Goal: Register for event/course

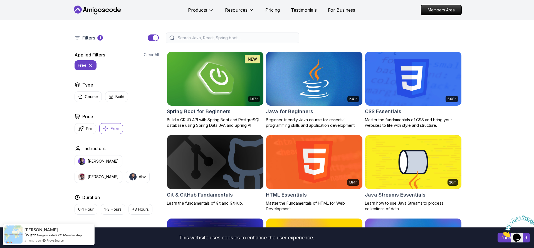
click at [227, 69] on img at bounding box center [215, 78] width 101 height 56
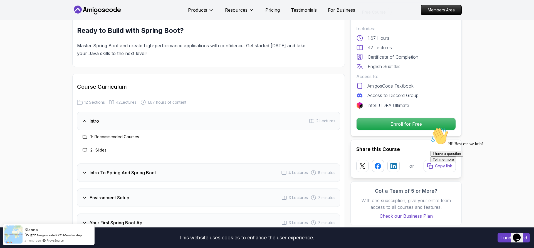
scroll to position [635, 0]
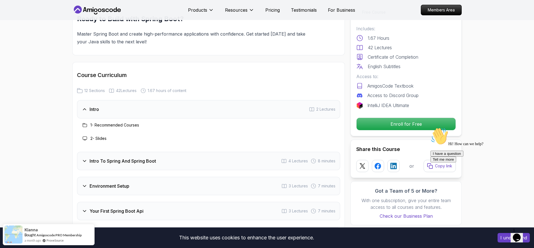
click at [115, 158] on h3 "Intro To Spring And Spring Boot" at bounding box center [123, 161] width 66 height 7
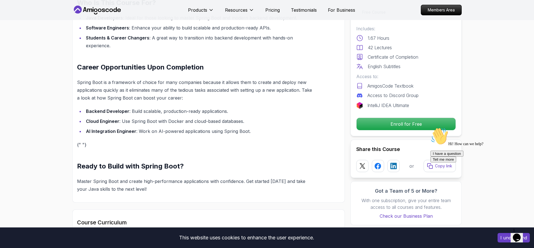
scroll to position [485, 0]
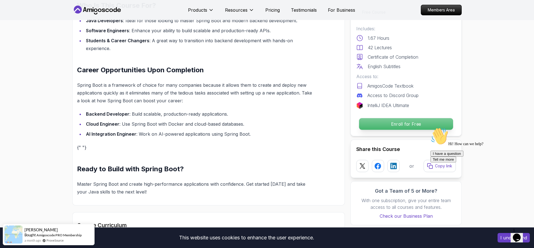
click at [370, 123] on p "Enroll for Free" at bounding box center [406, 124] width 94 height 12
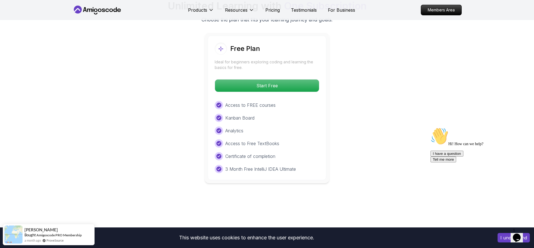
scroll to position [1173, 0]
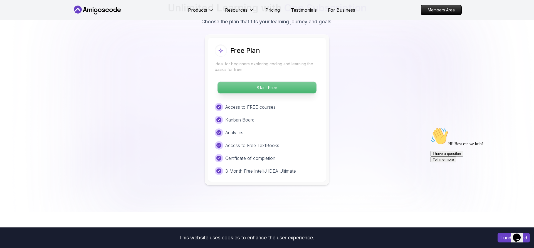
click at [278, 84] on p "Start Free" at bounding box center [267, 88] width 99 height 12
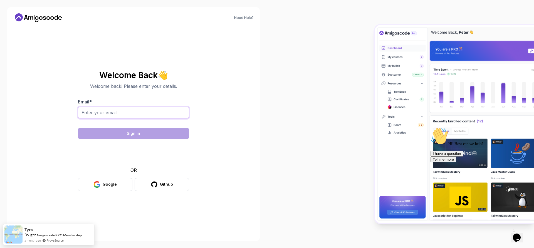
click at [163, 112] on input "Email *" at bounding box center [133, 113] width 111 height 12
type input "essaimra97@gmail.com"
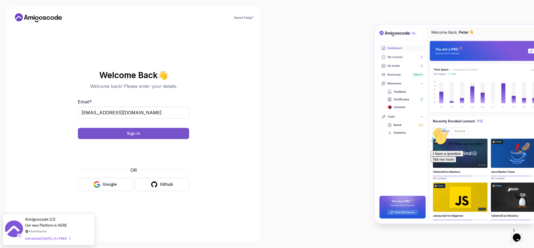
click at [145, 130] on button "Sign in" at bounding box center [133, 133] width 111 height 11
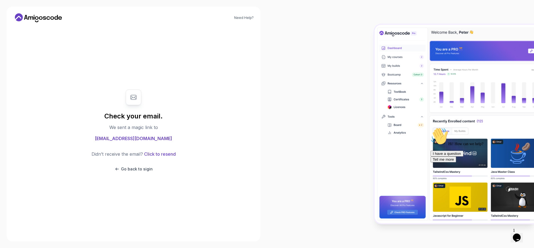
click at [306, 166] on div at bounding box center [400, 124] width 267 height 248
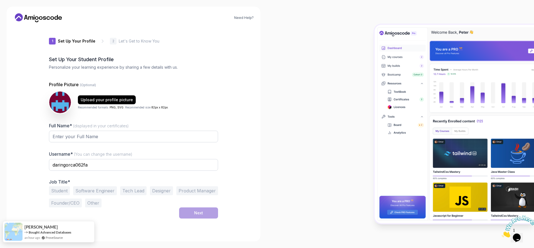
click at [70, 235] on div "an hour ago ProveSource" at bounding box center [47, 237] width 47 height 5
click at [34, 231] on link "Bought Advanced Databases" at bounding box center [50, 232] width 43 height 4
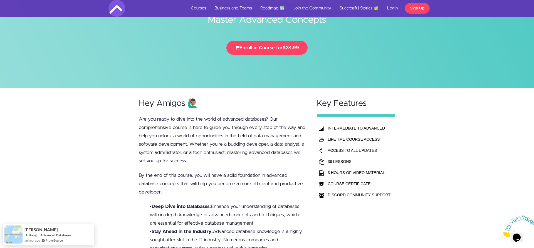
scroll to position [54, 0]
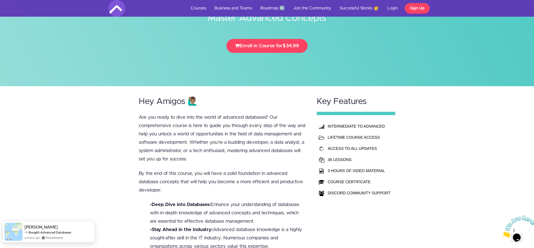
click at [12, 233] on img at bounding box center [13, 232] width 18 height 18
click at [33, 226] on span "[PERSON_NAME]" at bounding box center [40, 227] width 33 height 5
click at [14, 228] on img at bounding box center [13, 232] width 18 height 18
click at [16, 228] on img at bounding box center [13, 232] width 18 height 18
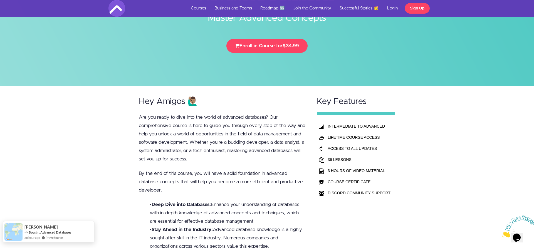
click at [16, 228] on img at bounding box center [13, 232] width 18 height 18
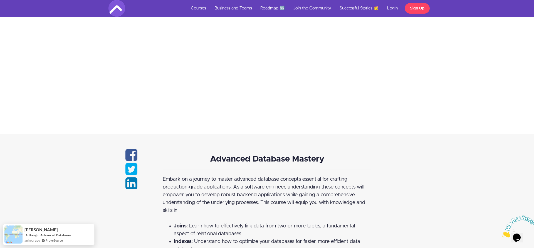
scroll to position [0, 0]
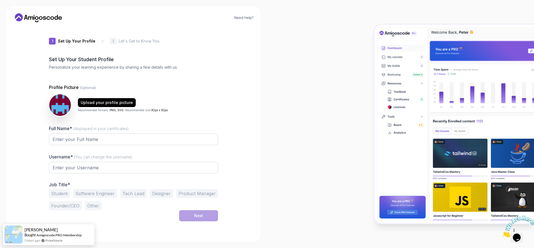
type input "shinybearbbc08"
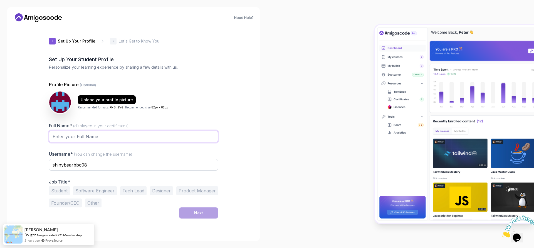
click at [98, 137] on input "Full Name* (displayed in your certificates)" at bounding box center [133, 137] width 169 height 12
type input "U"
type input "Imran Essa"
click at [60, 168] on input "shinybearbbc08" at bounding box center [133, 165] width 169 height 12
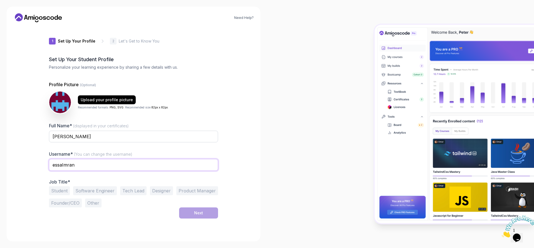
type input "essaImran"
click at [104, 191] on button "Software Engineer" at bounding box center [95, 190] width 44 height 9
click at [206, 213] on button "Next" at bounding box center [198, 213] width 39 height 11
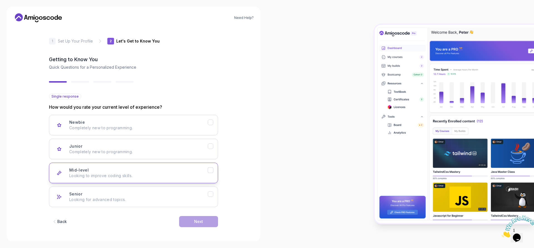
click at [158, 169] on div "Mid-level Looking to improve coding skills." at bounding box center [138, 172] width 139 height 11
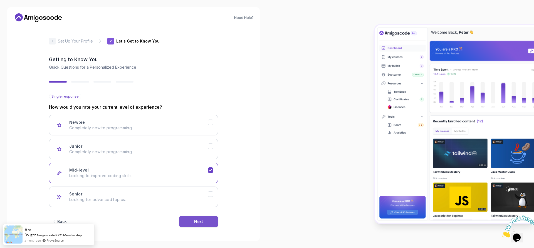
click at [209, 223] on button "Next" at bounding box center [198, 221] width 39 height 11
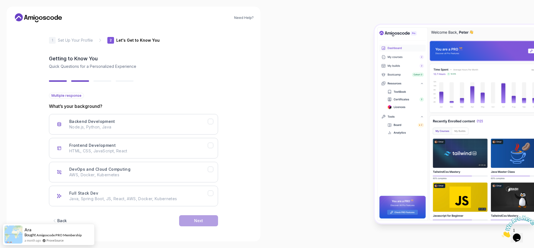
scroll to position [1, 0]
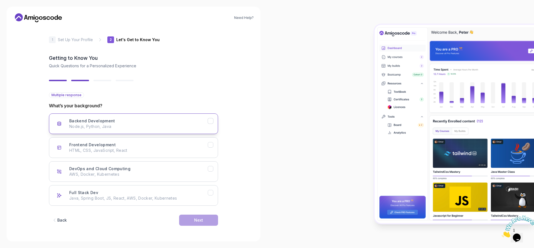
click at [124, 127] on p "Node.js, Python, Java" at bounding box center [138, 127] width 139 height 6
click at [183, 217] on button "Next" at bounding box center [198, 220] width 39 height 11
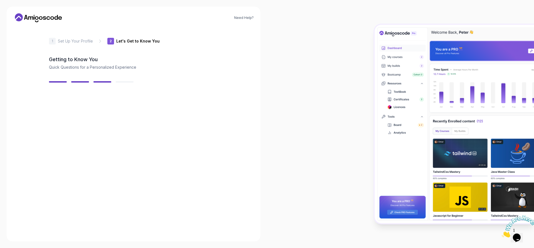
scroll to position [0, 0]
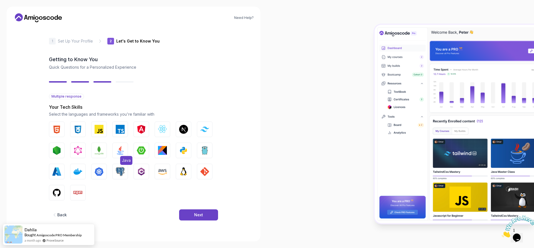
click at [124, 150] on img "button" at bounding box center [120, 150] width 9 height 9
click at [183, 169] on img "button" at bounding box center [183, 171] width 9 height 9
click at [160, 172] on img "button" at bounding box center [162, 171] width 9 height 9
click at [124, 172] on img "button" at bounding box center [120, 171] width 9 height 9
click at [79, 174] on img "button" at bounding box center [77, 171] width 9 height 9
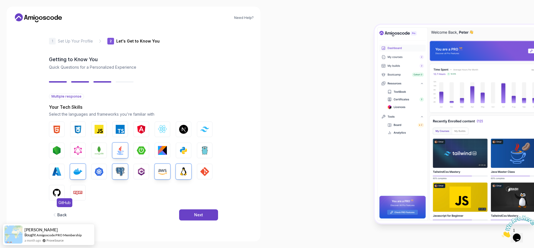
click at [58, 193] on img "button" at bounding box center [56, 192] width 9 height 9
click at [209, 219] on button "Next" at bounding box center [198, 214] width 39 height 11
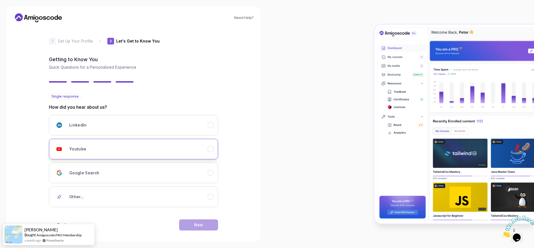
click at [137, 147] on div "Youtube" at bounding box center [138, 149] width 139 height 11
click at [194, 222] on button "Next" at bounding box center [198, 224] width 39 height 11
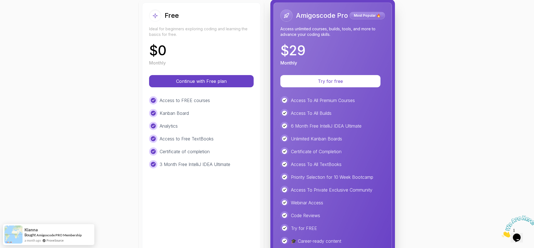
scroll to position [70, 0]
click at [196, 84] on button "Continue with Free plan" at bounding box center [201, 81] width 99 height 12
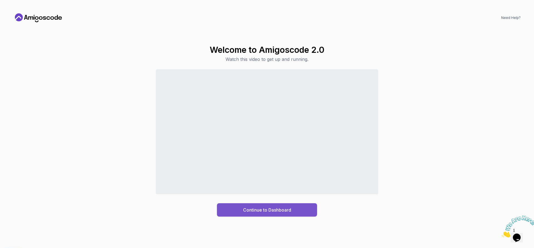
click at [275, 210] on div "Continue to Dashboard" at bounding box center [267, 210] width 48 height 7
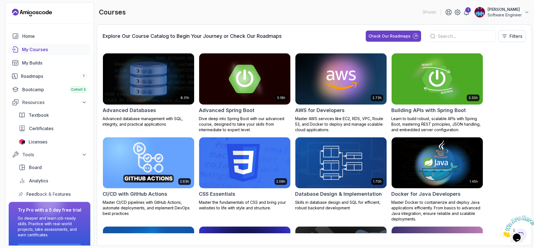
click at [225, 91] on img at bounding box center [245, 79] width 96 height 54
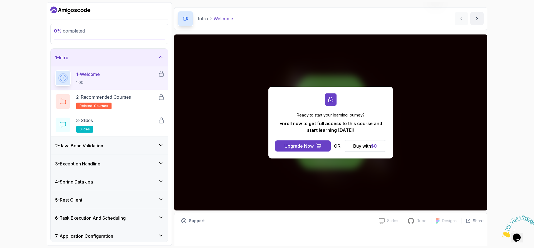
scroll to position [18, 0]
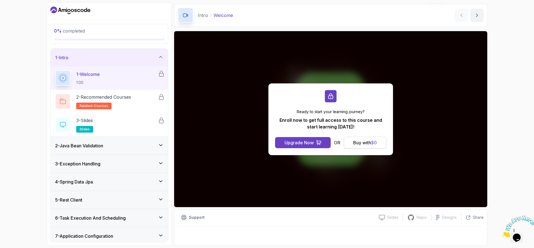
click at [362, 145] on div "Buy with $ 0" at bounding box center [365, 142] width 24 height 7
click at [369, 142] on div "Buy with $ 0" at bounding box center [365, 142] width 24 height 7
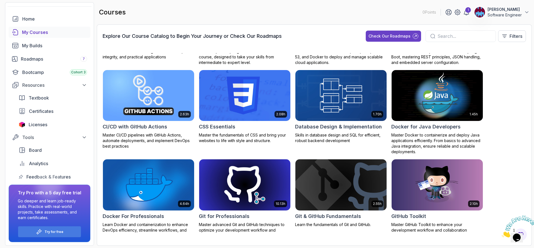
scroll to position [334, 0]
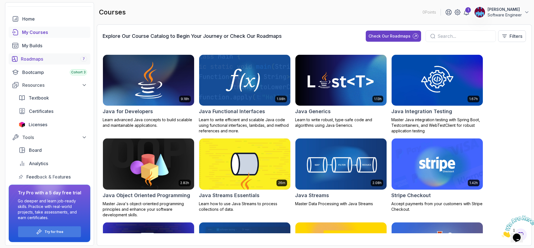
click at [38, 54] on link "Roadmaps 7" at bounding box center [50, 58] width 82 height 11
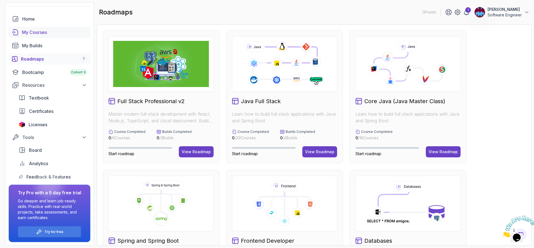
click at [48, 29] on div "My Courses" at bounding box center [54, 32] width 65 height 7
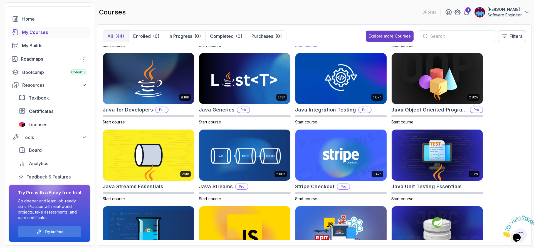
scroll to position [306, 0]
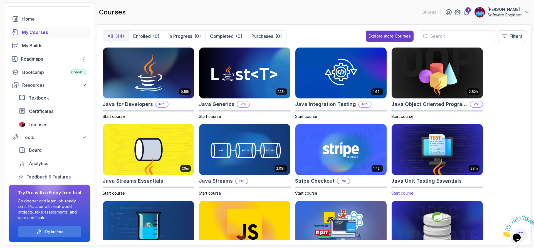
click at [426, 143] on img at bounding box center [437, 150] width 96 height 54
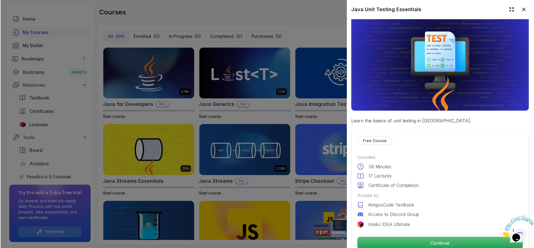
scroll to position [14, 0]
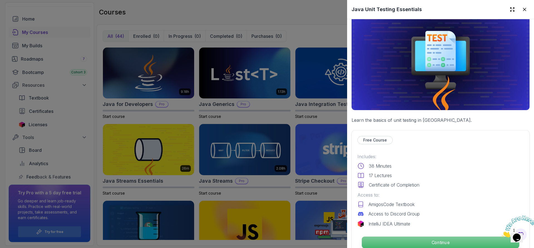
click at [421, 241] on p "Continue" at bounding box center [440, 243] width 157 height 12
